Goal: Information Seeking & Learning: Find specific page/section

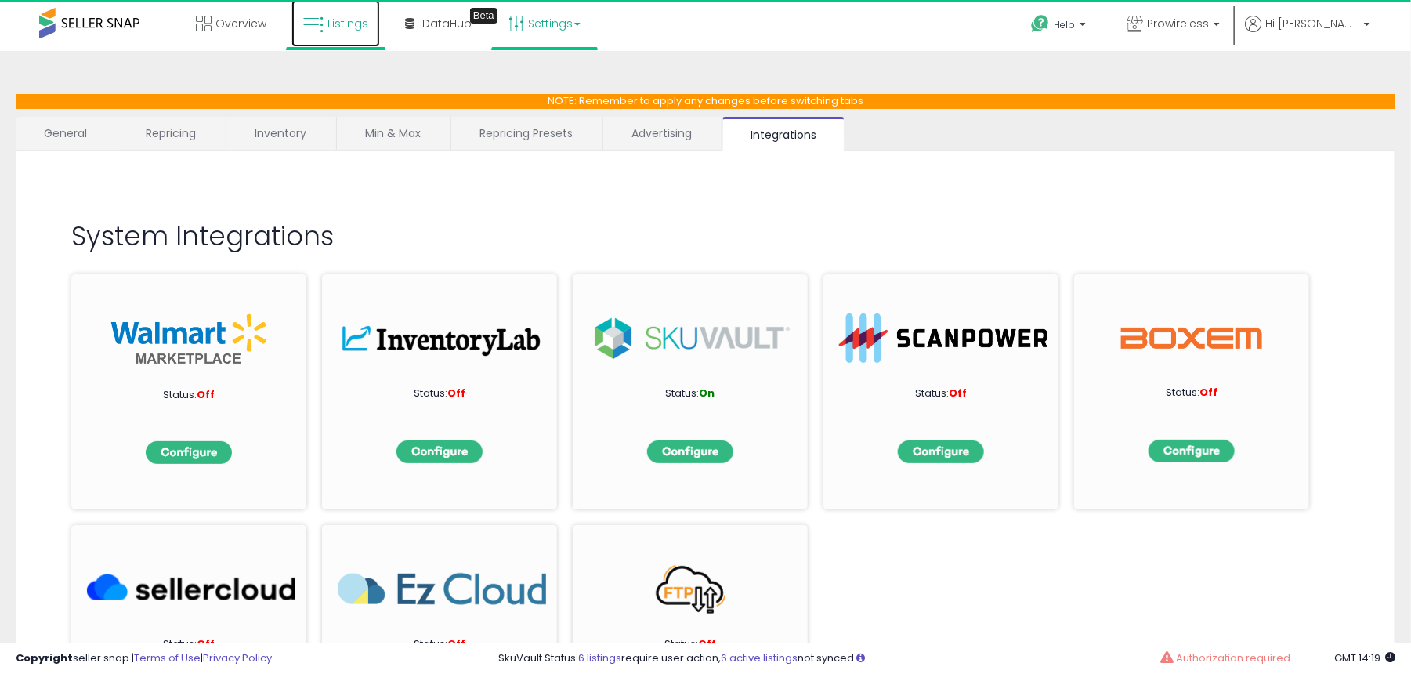
click at [352, 27] on span "Listings" at bounding box center [347, 24] width 41 height 16
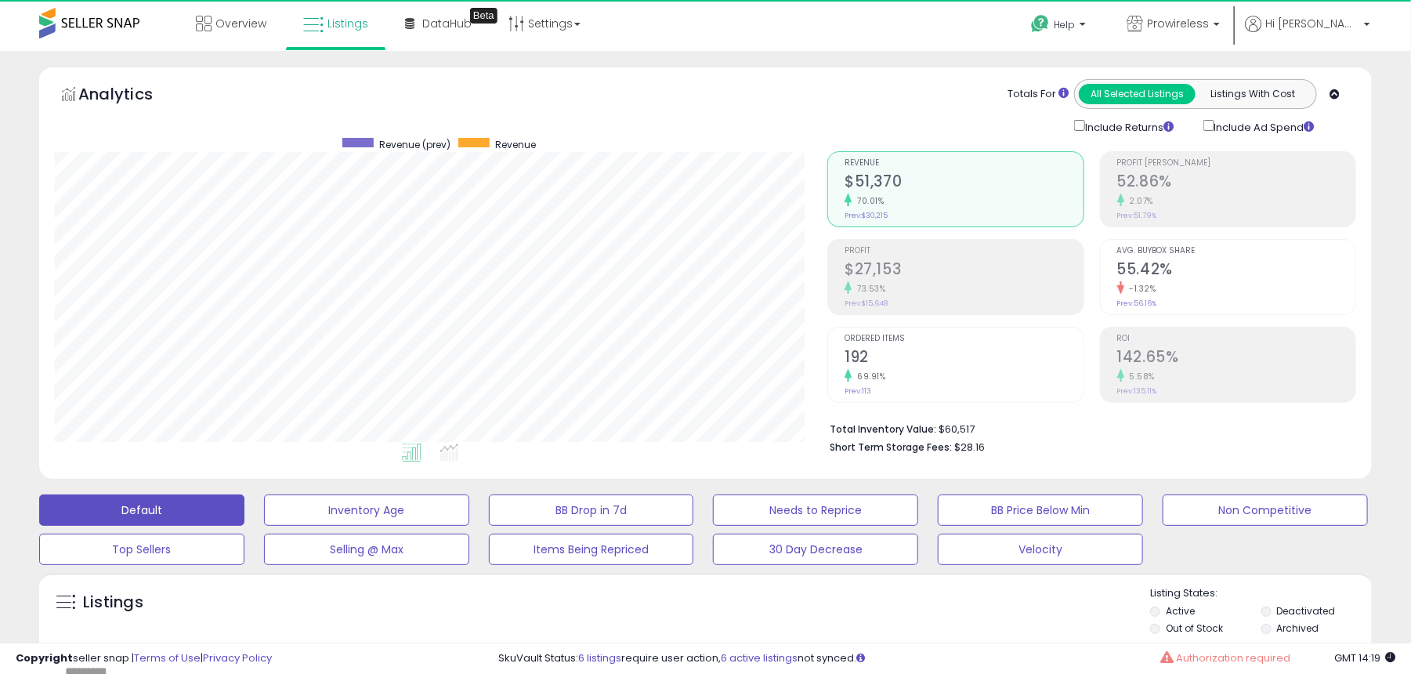
scroll to position [166, 0]
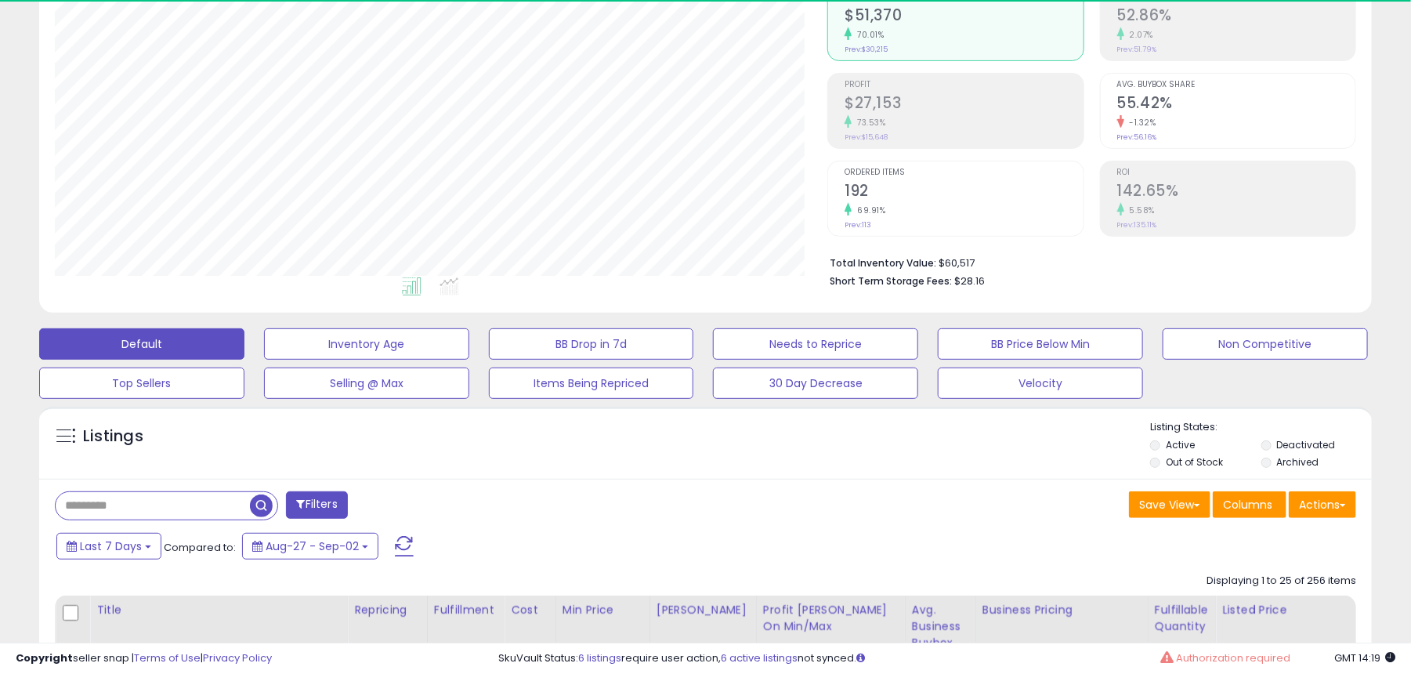
click at [234, 504] on input "text" at bounding box center [153, 505] width 194 height 27
paste input "**********"
drag, startPoint x: 257, startPoint y: 504, endPoint x: 273, endPoint y: 505, distance: 16.5
click at [258, 504] on input "**********" at bounding box center [217, 505] width 323 height 27
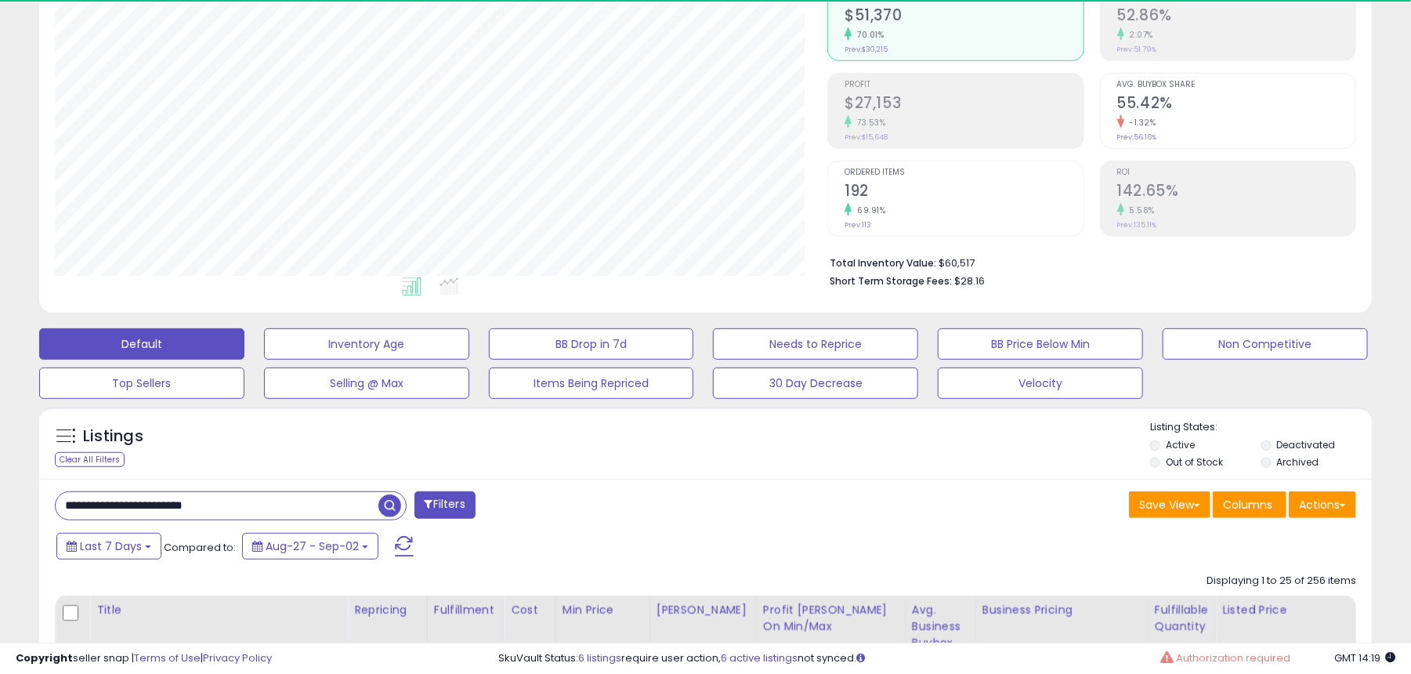
type input "**********"
click at [394, 505] on span "button" at bounding box center [389, 505] width 23 height 23
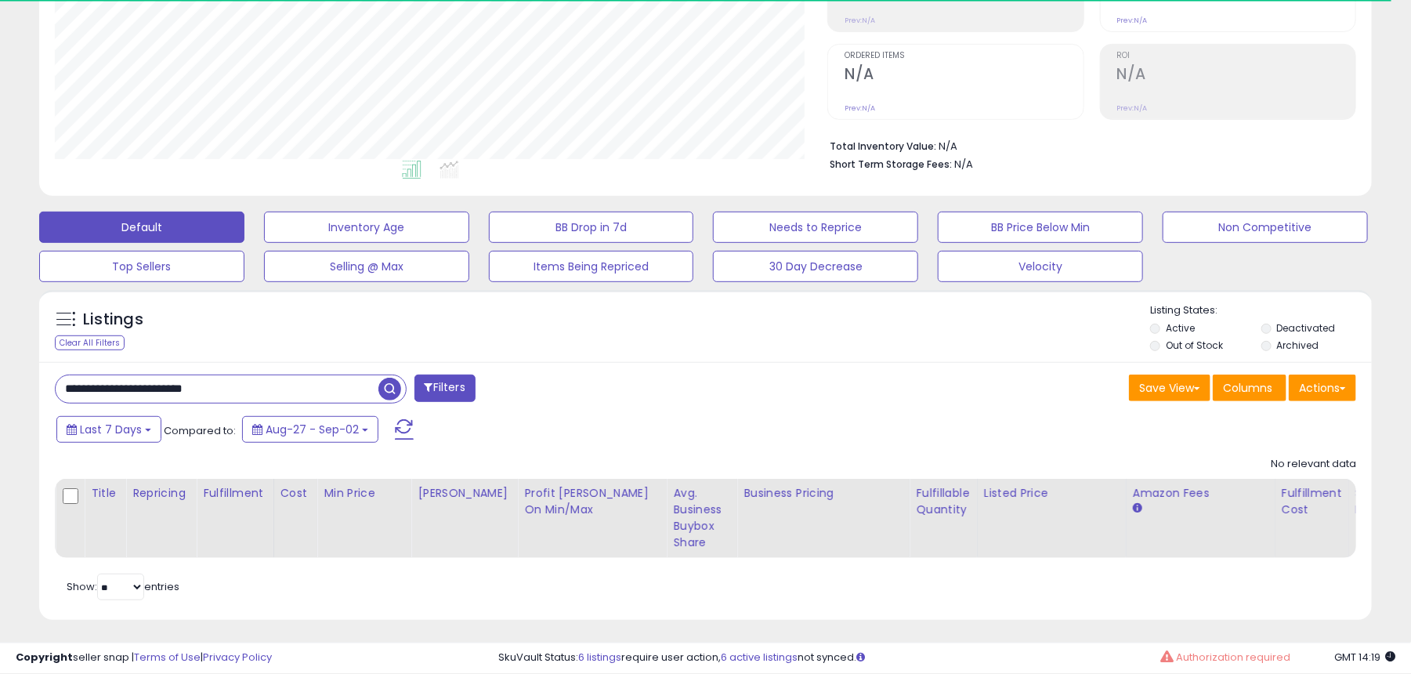
scroll to position [286, 0]
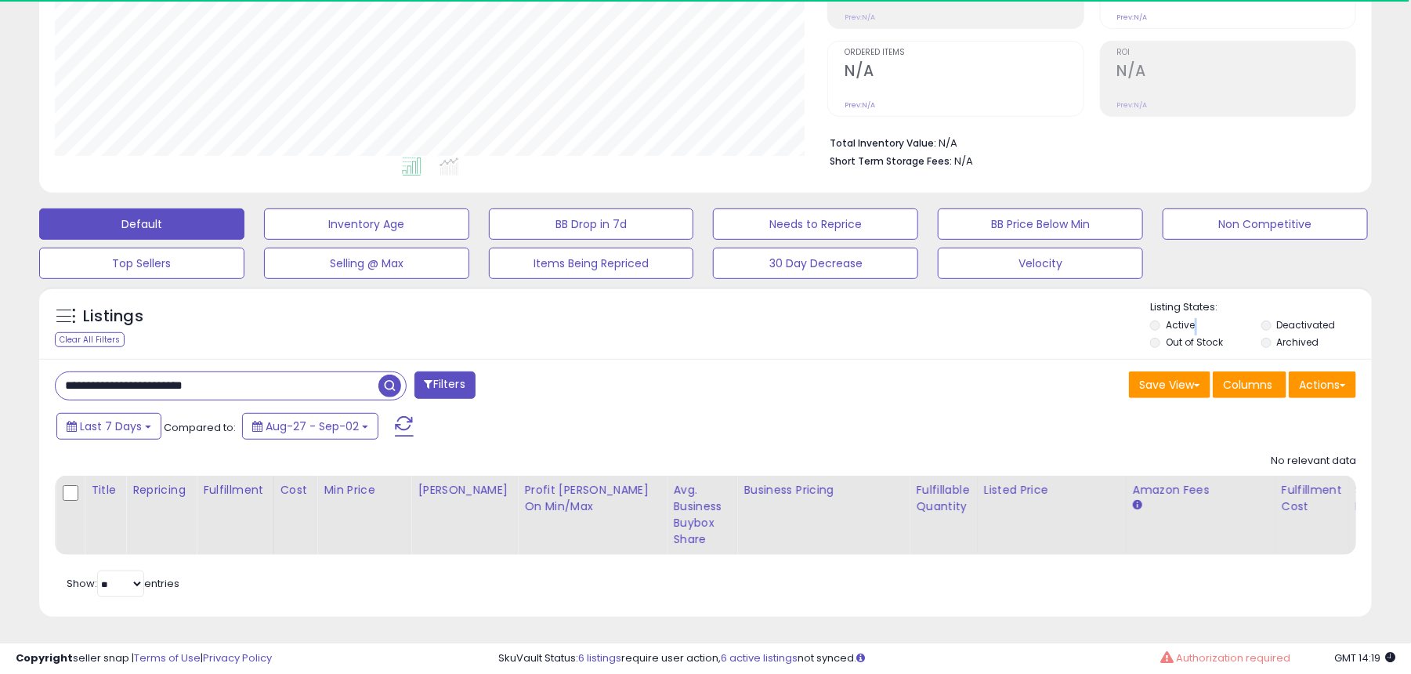
drag, startPoint x: 1258, startPoint y: 320, endPoint x: 1264, endPoint y: 330, distance: 11.3
click at [1259, 320] on ul "Active Deactivated Out of Stock Archived" at bounding box center [1261, 335] width 222 height 34
click at [1270, 337] on li "Archived" at bounding box center [1315, 343] width 109 height 17
click at [1270, 318] on li "Deactivated" at bounding box center [1315, 326] width 109 height 17
click at [1273, 336] on li "Archived" at bounding box center [1315, 343] width 109 height 17
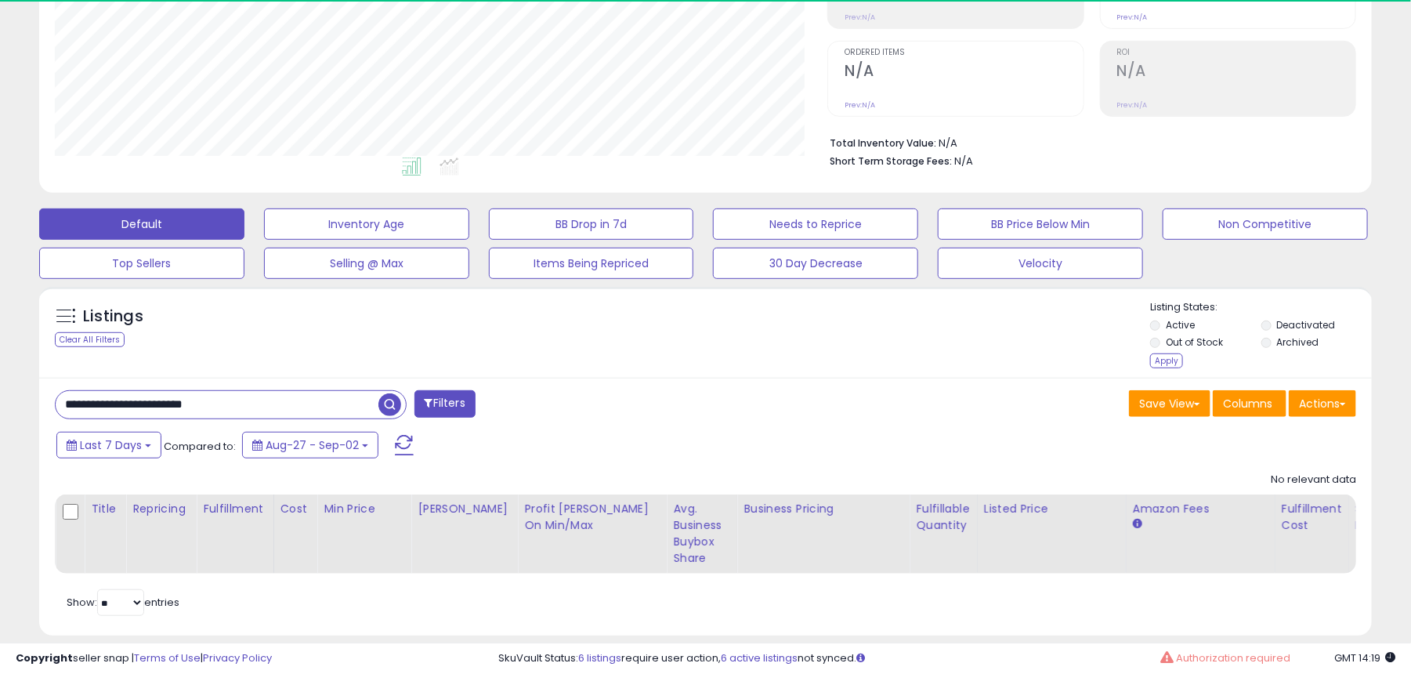
click at [1264, 347] on li "Archived" at bounding box center [1315, 343] width 109 height 17
click at [1260, 347] on ul "Active Deactivated Out of Stock Archived" at bounding box center [1261, 335] width 222 height 34
click at [1176, 363] on div "Apply" at bounding box center [1166, 360] width 33 height 15
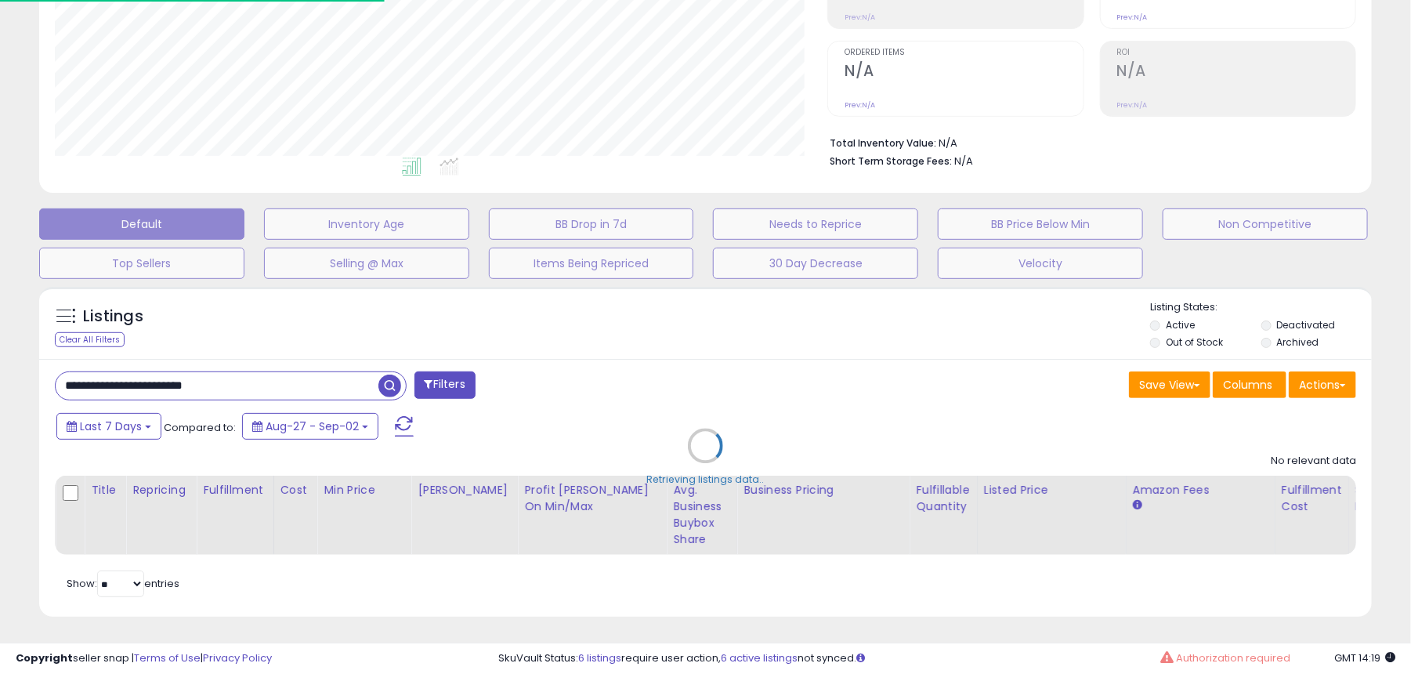
click at [1175, 363] on div "Retrieving listings data.." at bounding box center [705, 457] width 1356 height 357
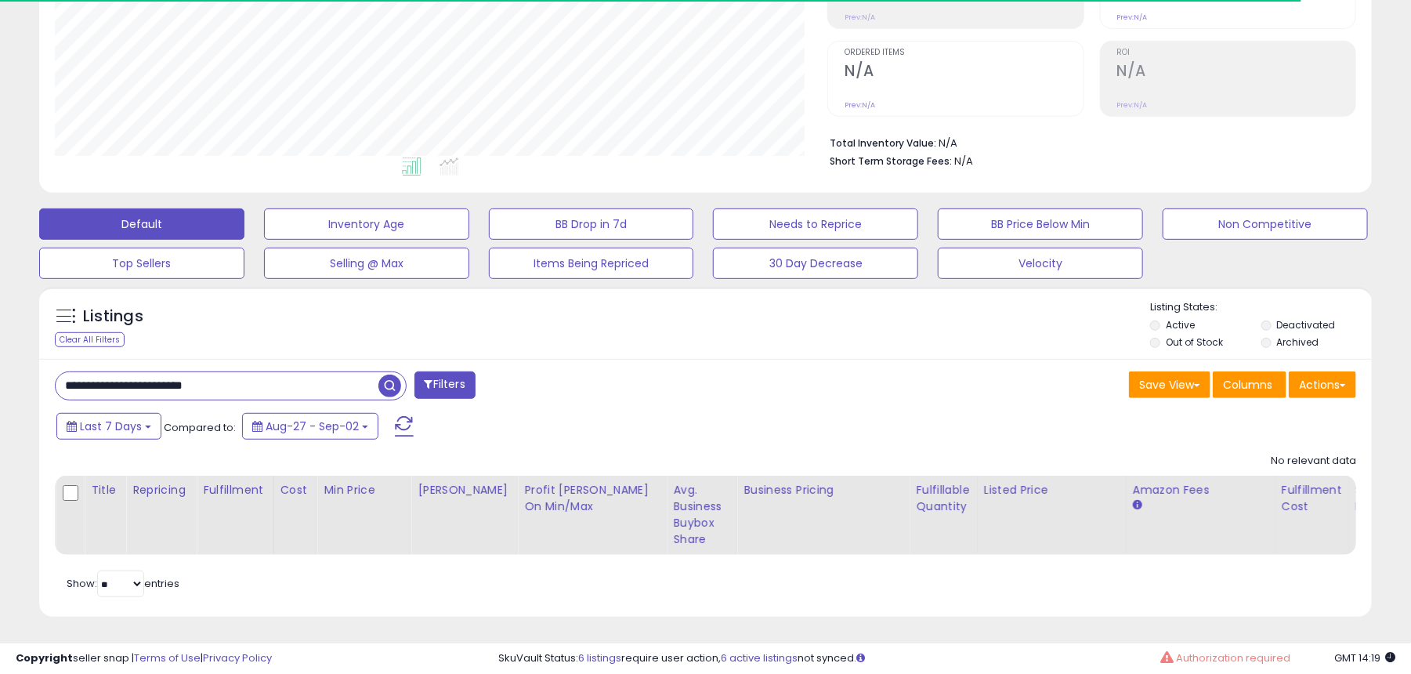
scroll to position [321, 773]
click at [393, 388] on span "button" at bounding box center [389, 385] width 23 height 23
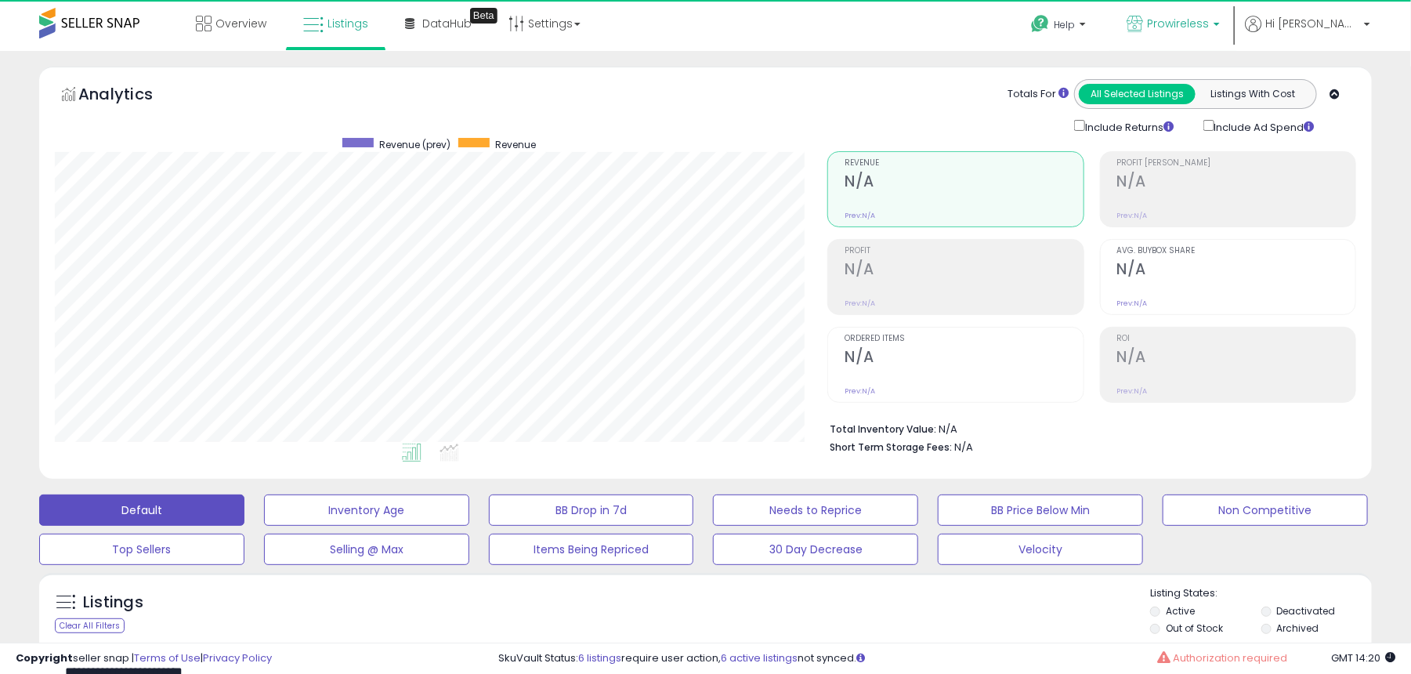
click at [1209, 25] on span "Prowireless" at bounding box center [1178, 24] width 62 height 16
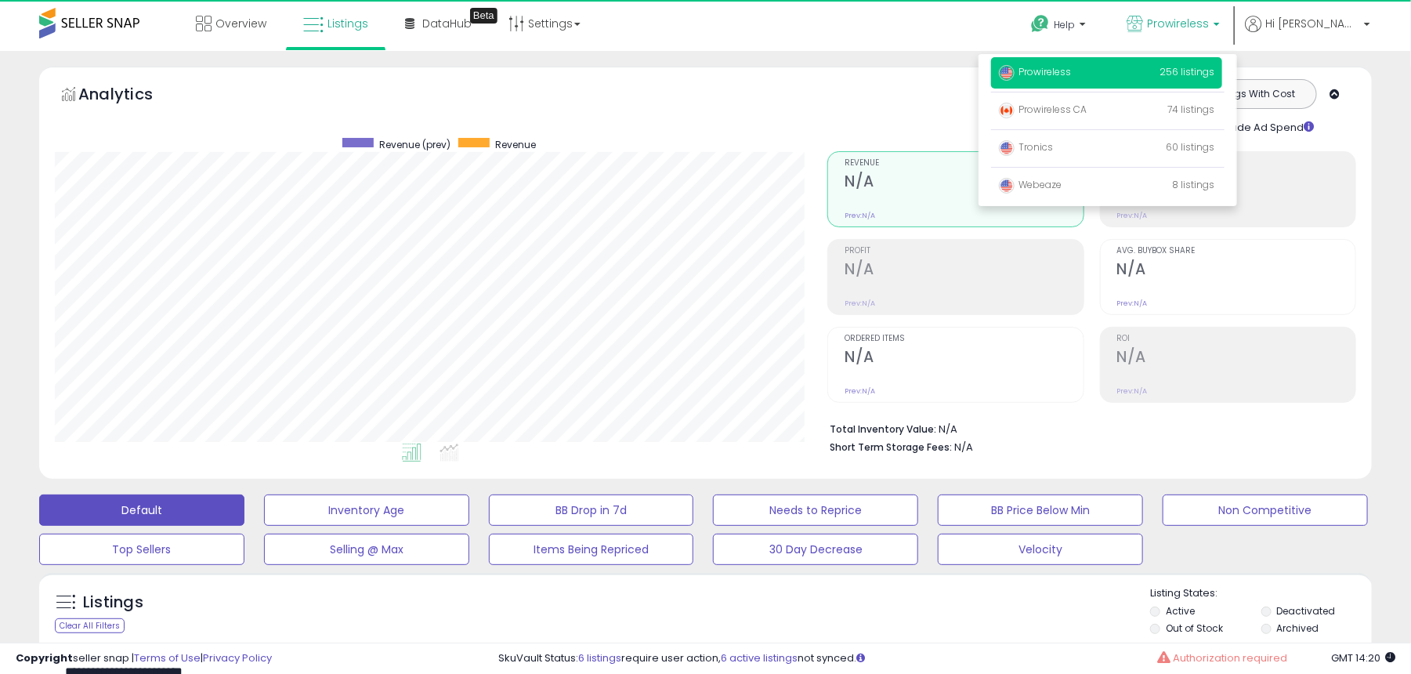
click at [1141, 80] on p "Prowireless 256 listings" at bounding box center [1106, 72] width 231 height 31
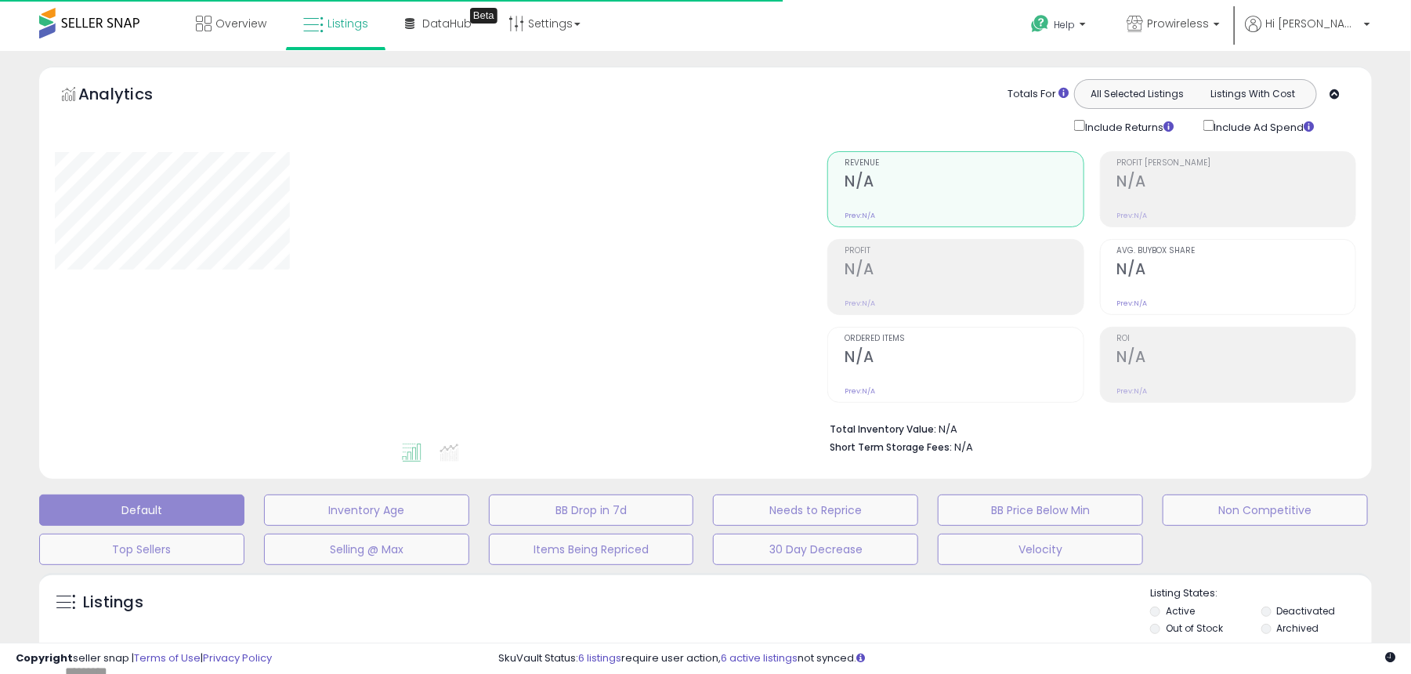
type input "**********"
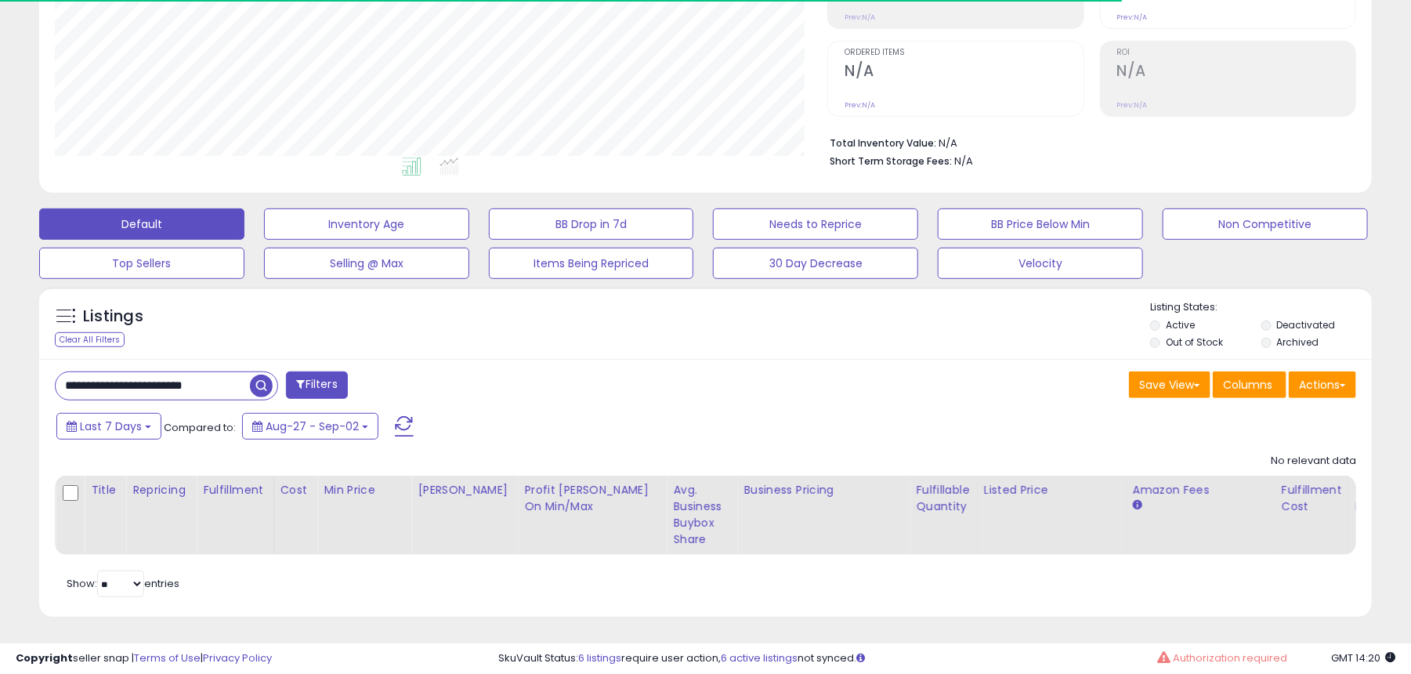
scroll to position [321, 773]
click at [267, 385] on span "button" at bounding box center [261, 385] width 23 height 23
